Goal: Task Accomplishment & Management: Use online tool/utility

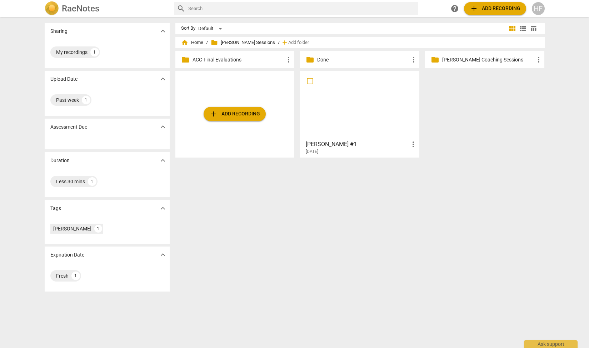
click at [355, 143] on h3 "[PERSON_NAME] #1" at bounding box center [357, 144] width 103 height 9
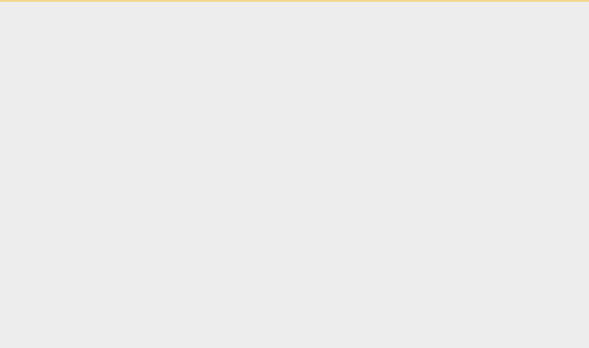
click at [355, 2] on html "Ask support" at bounding box center [294, 1] width 589 height 2
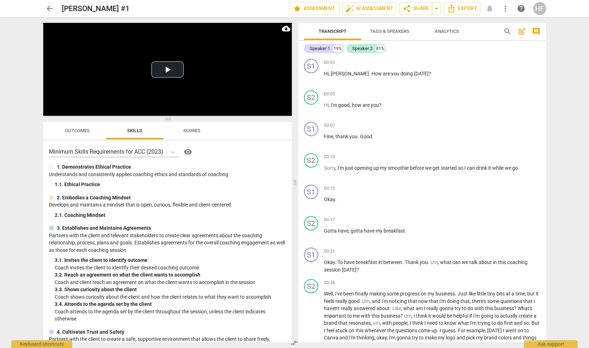
click at [386, 31] on span "Tags & Speakers" at bounding box center [389, 31] width 39 height 5
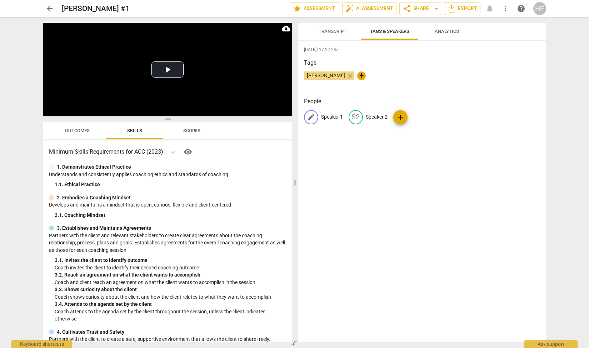
click at [326, 115] on p "Speaker 1" at bounding box center [332, 116] width 22 height 7
type input "[PERSON_NAME]"
click at [417, 117] on p "Speaker 2" at bounding box center [423, 116] width 22 height 7
type input "Client"
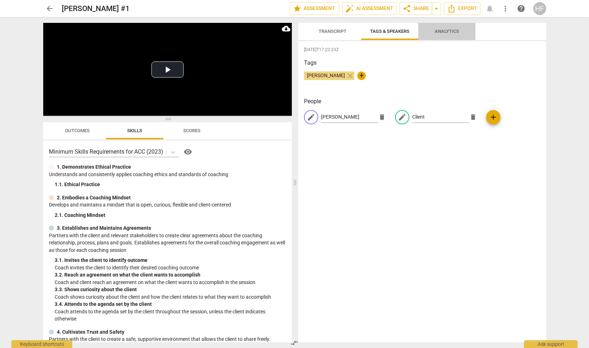
click at [462, 39] on button "Analytics" at bounding box center [446, 31] width 57 height 17
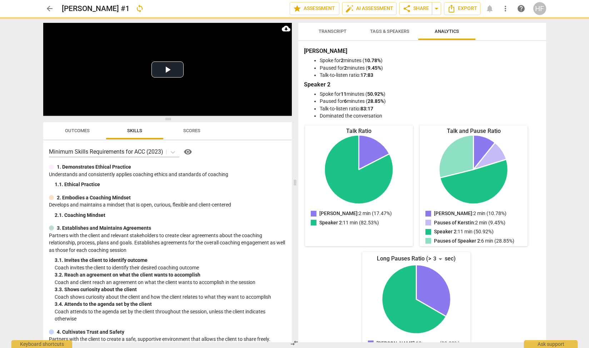
click at [337, 30] on span "Transcript" at bounding box center [332, 31] width 28 height 5
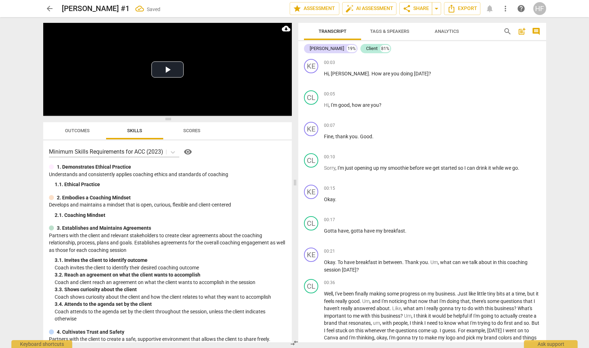
click at [450, 32] on span "Analytics" at bounding box center [447, 31] width 24 height 5
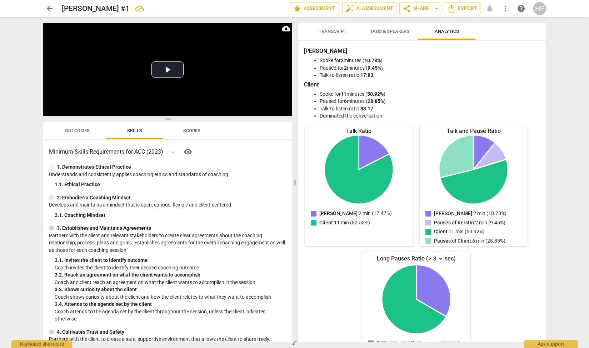
click at [371, 31] on span "Tags & Speakers" at bounding box center [389, 31] width 39 height 5
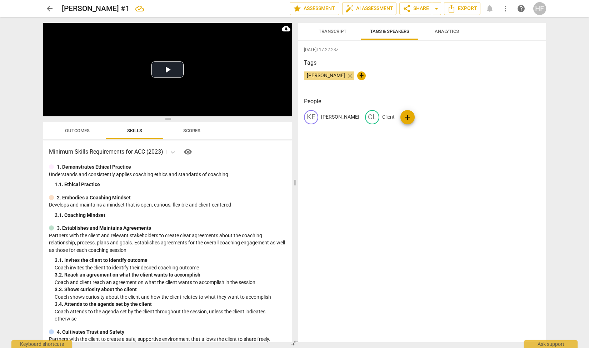
click at [341, 33] on span "Transcript" at bounding box center [332, 31] width 28 height 5
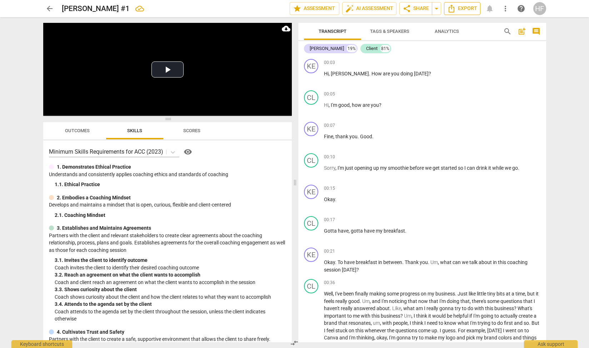
click at [460, 11] on span "Export" at bounding box center [462, 8] width 30 height 9
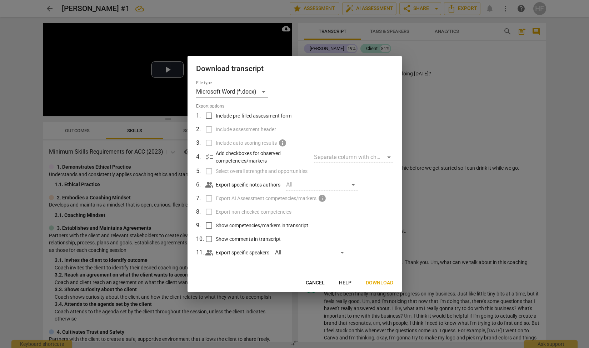
click at [380, 278] on button "Download" at bounding box center [379, 282] width 39 height 13
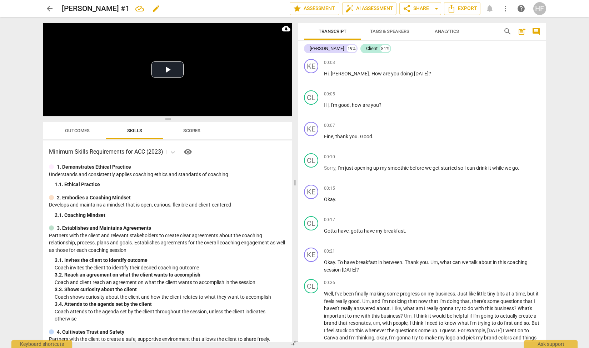
click at [184, 9] on div "[PERSON_NAME] #1 edit" at bounding box center [173, 8] width 222 height 13
click at [158, 7] on span "edit" at bounding box center [156, 8] width 9 height 9
type input "[PERSON_NAME] #1 NO WRITTEN FEEDBACK"
click at [47, 5] on span "arrow_back" at bounding box center [49, 8] width 9 height 9
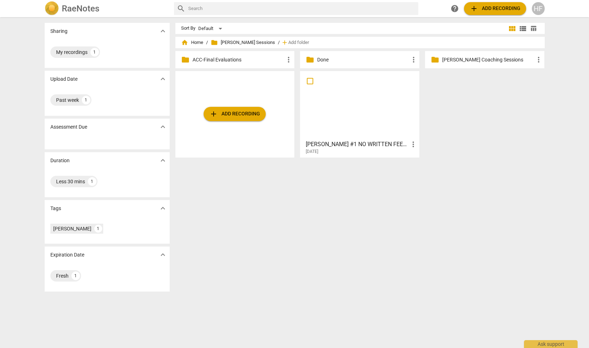
click at [390, 145] on h3 "[PERSON_NAME] #1 NO WRITTEN FEEDBACK" at bounding box center [357, 144] width 103 height 9
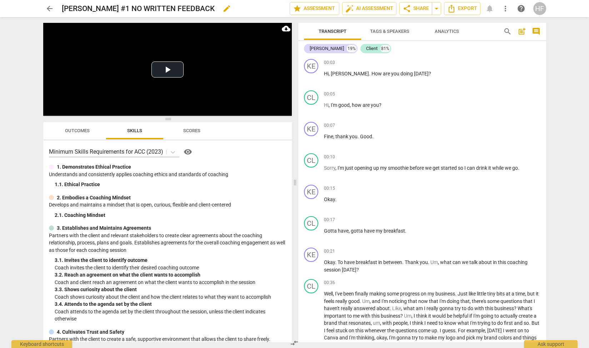
click at [114, 7] on h2 "[PERSON_NAME] #1 NO WRITTEN FEEDBACK" at bounding box center [138, 8] width 153 height 9
click at [133, 7] on h2 "[PERSON_NAME] #1 NO WRITTEN FEEDBACK" at bounding box center [138, 8] width 153 height 9
click at [222, 10] on div "[PERSON_NAME] #1 NO WRITTEN FEEDBACK edit" at bounding box center [173, 8] width 222 height 13
click at [229, 8] on span "edit" at bounding box center [226, 8] width 9 height 9
drag, startPoint x: 133, startPoint y: 7, endPoint x: 133, endPoint y: 61, distance: 53.9
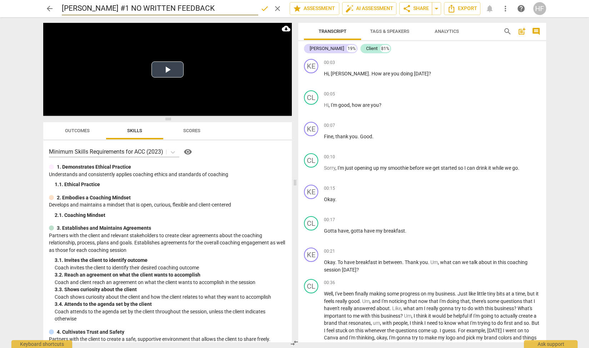
click at [133, 7] on input "[PERSON_NAME] #1 NO WRITTEN FEEDBACK" at bounding box center [160, 9] width 196 height 14
type input "[PERSON_NAME] #1 9. 16 NO WRITTEN FEEDBACK"
click at [262, 10] on span "done" at bounding box center [264, 8] width 9 height 9
click at [50, 10] on span "arrow_back" at bounding box center [49, 8] width 9 height 9
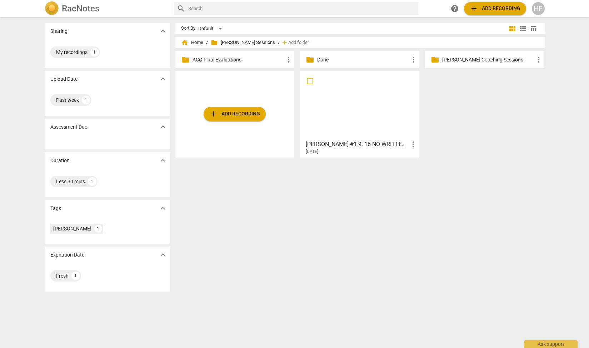
click at [538, 7] on div "HF" at bounding box center [538, 8] width 13 height 13
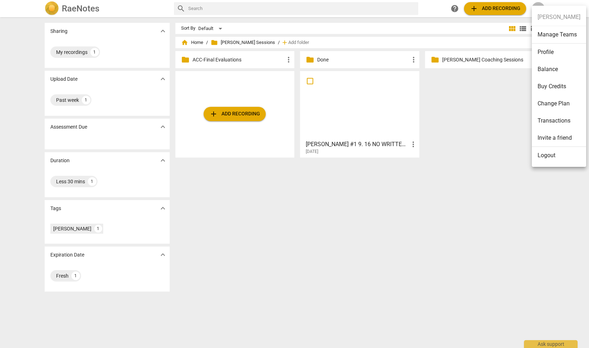
click at [553, 151] on li "Logout" at bounding box center [559, 155] width 54 height 17
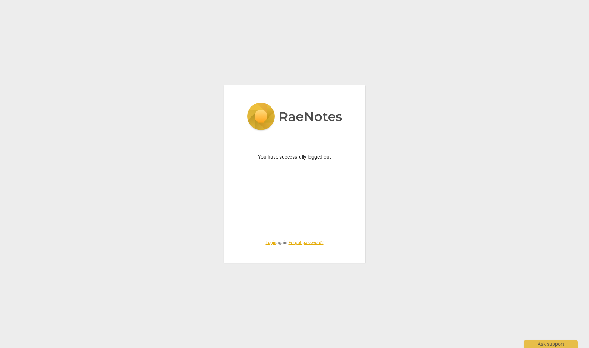
click at [271, 242] on link "Login" at bounding box center [271, 242] width 11 height 5
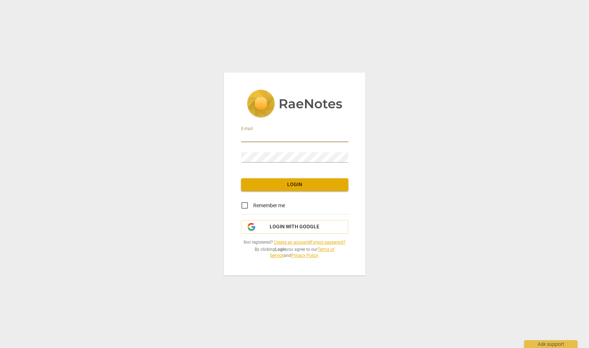
type input "[EMAIL_ADDRESS][DOMAIN_NAME]"
click at [244, 206] on input "Remember me" at bounding box center [244, 205] width 17 height 17
checkbox input "true"
click at [267, 193] on div "E-mail [EMAIL_ADDRESS][DOMAIN_NAME] Password Login Remember me Login with Googl…" at bounding box center [294, 173] width 141 height 203
click at [269, 190] on button "Login" at bounding box center [294, 184] width 107 height 13
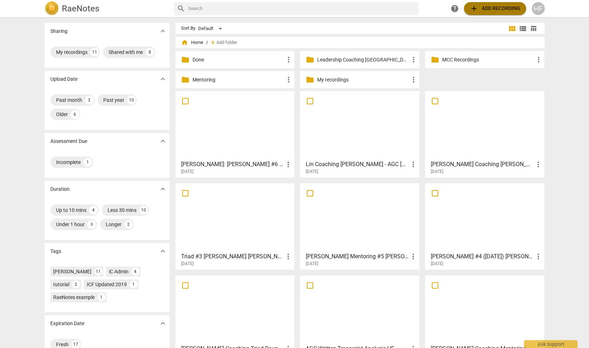
click at [497, 9] on span "add Add recording" at bounding box center [495, 8] width 51 height 9
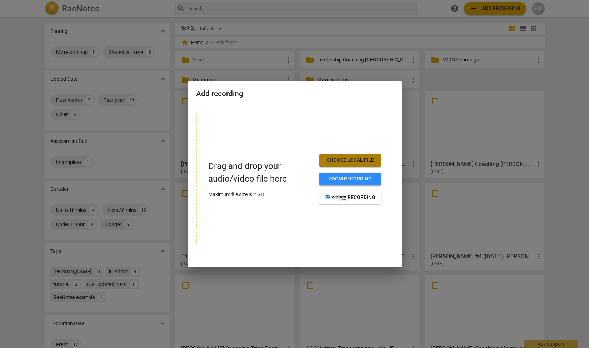
click at [343, 161] on span "Choose local file" at bounding box center [350, 160] width 50 height 7
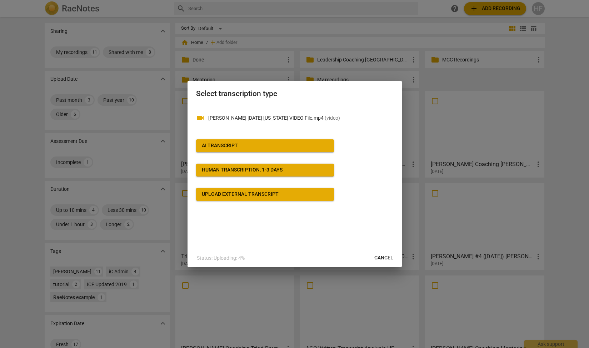
click at [253, 146] on span "AI Transcript" at bounding box center [265, 145] width 126 height 7
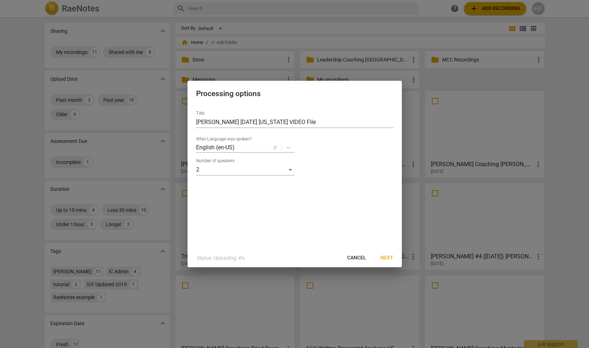
click at [326, 141] on div "What Language was spoken? English (en-US)" at bounding box center [294, 144] width 197 height 16
click at [387, 259] on span "Next" at bounding box center [386, 257] width 13 height 7
